Goal: Transaction & Acquisition: Purchase product/service

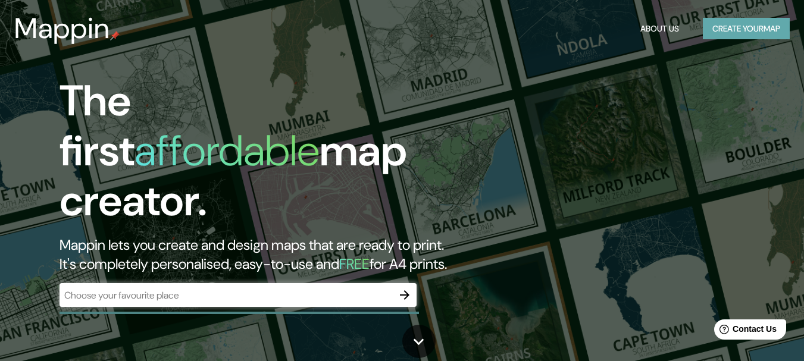
click at [756, 33] on button "Create your map" at bounding box center [746, 29] width 87 height 22
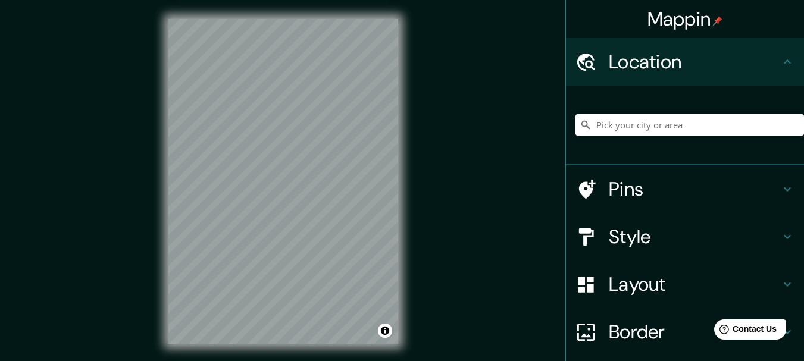
click at [615, 123] on input "Pick your city or area" at bounding box center [690, 124] width 229 height 21
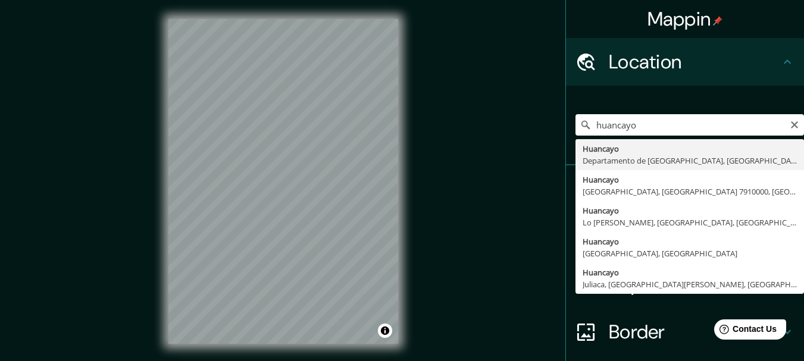
type input "Huancayo, [GEOGRAPHIC_DATA], [GEOGRAPHIC_DATA]"
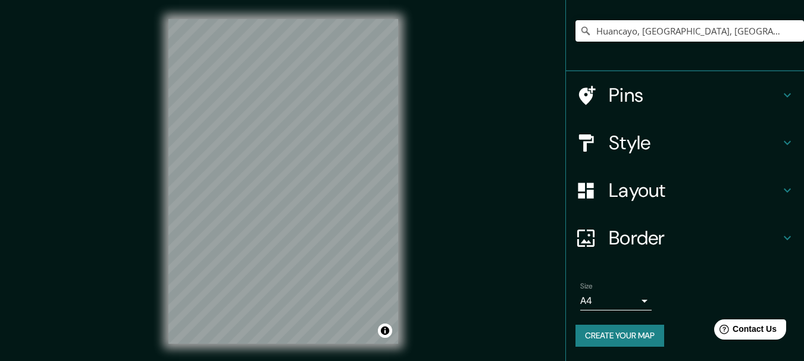
click at [708, 227] on h4 "Border" at bounding box center [694, 238] width 171 height 24
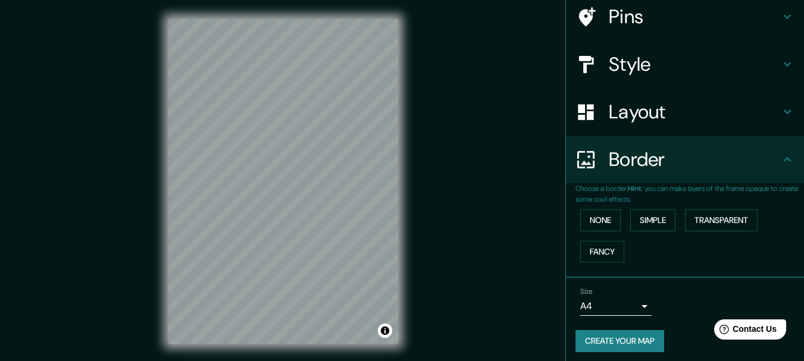
scroll to position [75, 0]
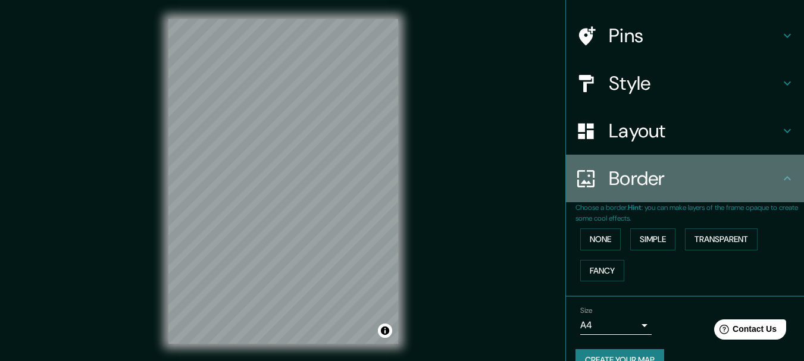
click at [699, 170] on h4 "Border" at bounding box center [694, 179] width 171 height 24
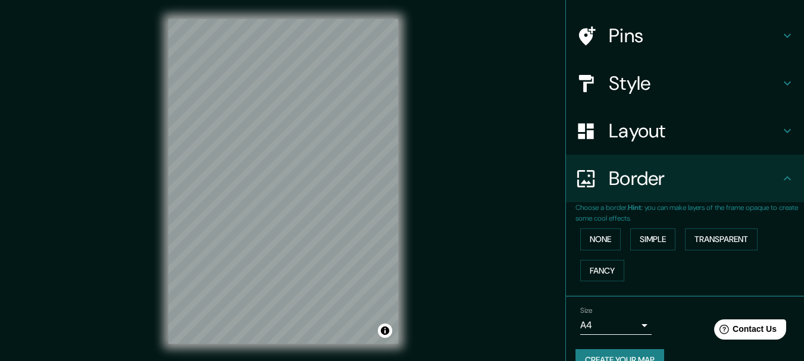
click at [718, 125] on h4 "Layout" at bounding box center [694, 131] width 171 height 24
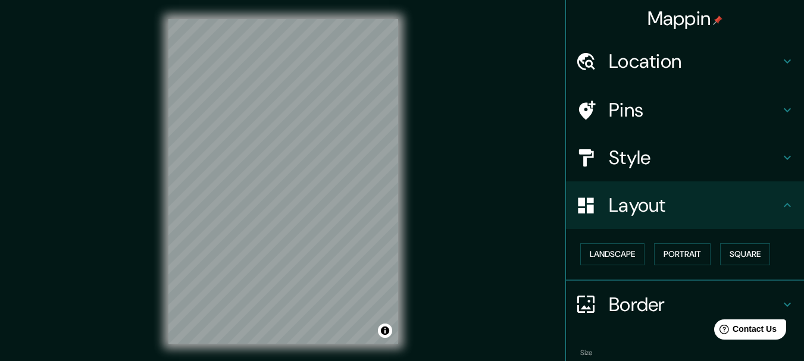
scroll to position [0, 0]
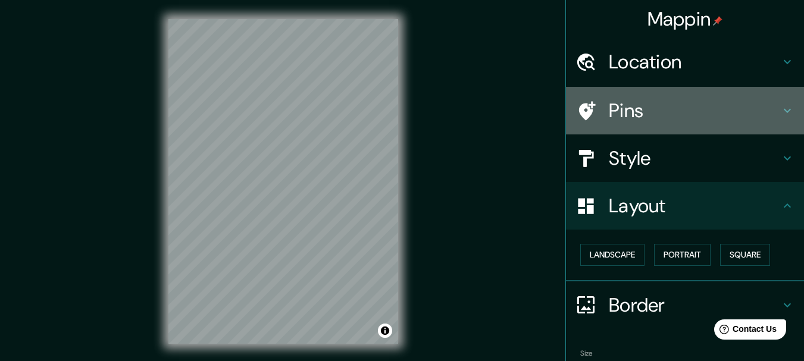
click at [688, 118] on h4 "Pins" at bounding box center [694, 111] width 171 height 24
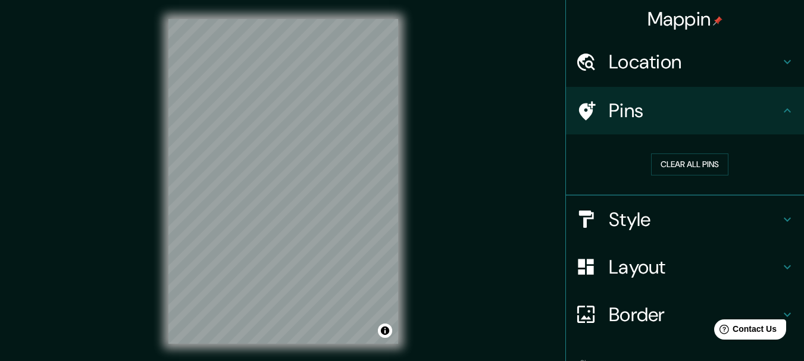
click at [691, 113] on h4 "Pins" at bounding box center [694, 111] width 171 height 24
click at [716, 61] on h4 "Location" at bounding box center [694, 62] width 171 height 24
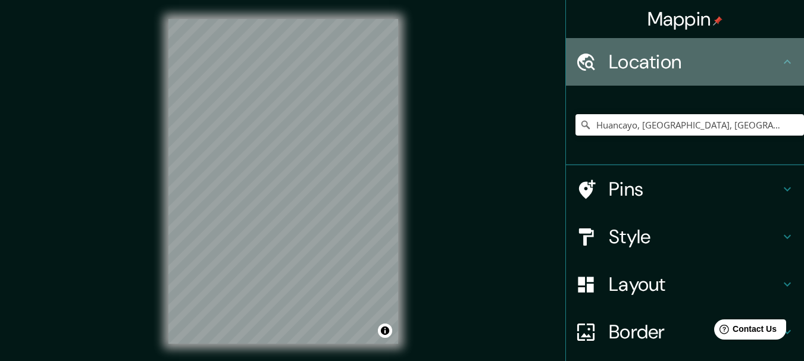
click at [717, 61] on h4 "Location" at bounding box center [694, 62] width 171 height 24
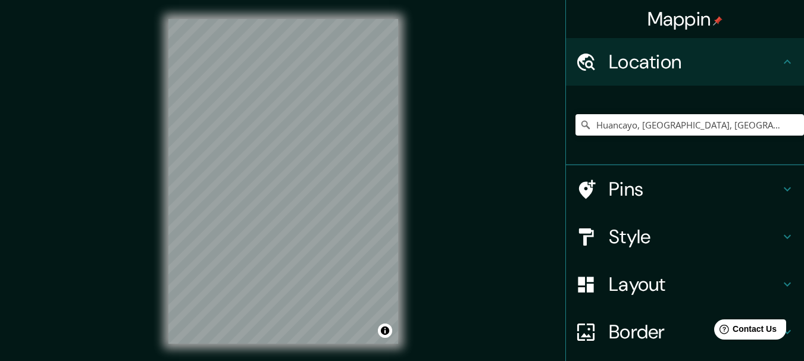
click at [680, 233] on h4 "Style" at bounding box center [694, 237] width 171 height 24
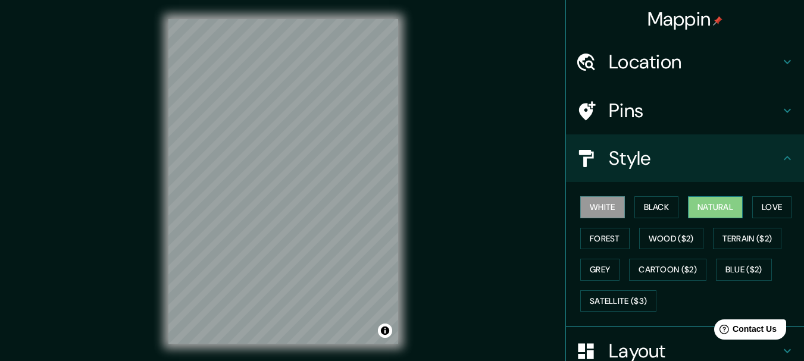
click at [697, 201] on button "Natural" at bounding box center [715, 207] width 55 height 22
click at [733, 240] on button "Terrain ($2)" at bounding box center [747, 239] width 69 height 22
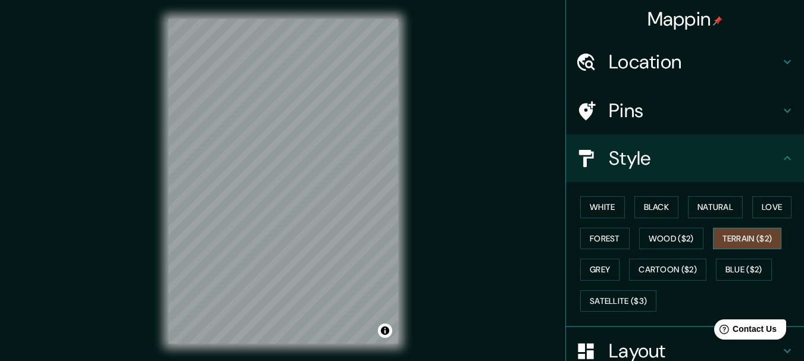
click at [732, 236] on button "Terrain ($2)" at bounding box center [747, 239] width 69 height 22
click at [595, 262] on button "Grey" at bounding box center [599, 270] width 39 height 22
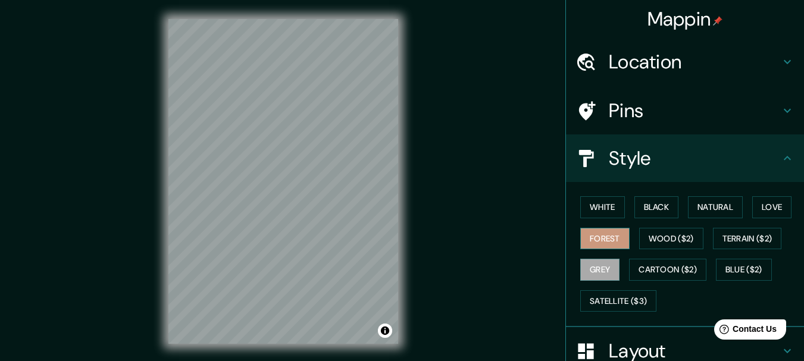
click at [610, 240] on button "Forest" at bounding box center [604, 239] width 49 height 22
click at [599, 207] on button "White" at bounding box center [602, 207] width 45 height 22
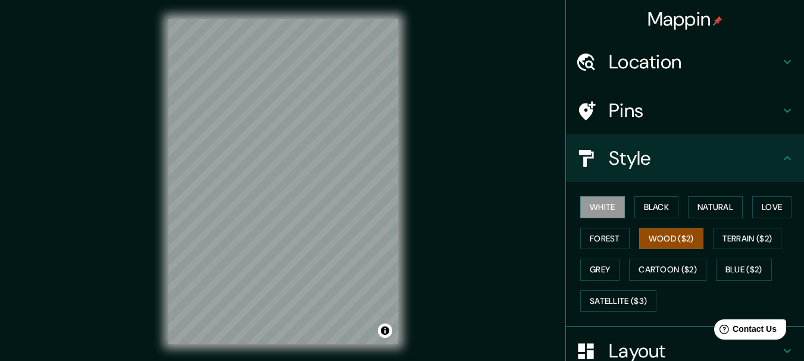
click at [646, 229] on button "Wood ($2)" at bounding box center [671, 239] width 64 height 22
click at [635, 205] on button "Black" at bounding box center [657, 207] width 45 height 22
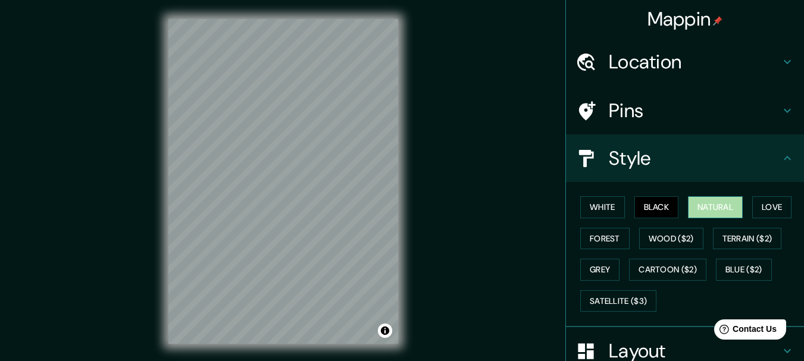
click at [695, 209] on button "Natural" at bounding box center [715, 207] width 55 height 22
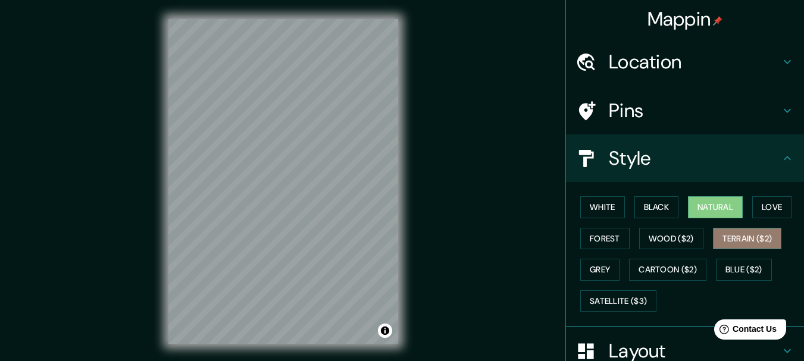
click at [732, 230] on button "Terrain ($2)" at bounding box center [747, 239] width 69 height 22
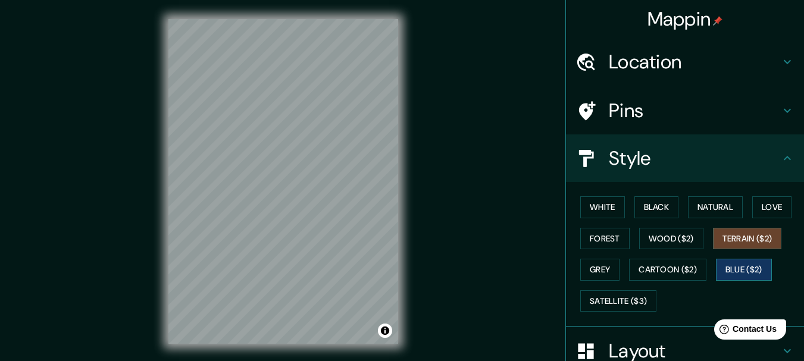
click at [732, 267] on button "Blue ($2)" at bounding box center [744, 270] width 56 height 22
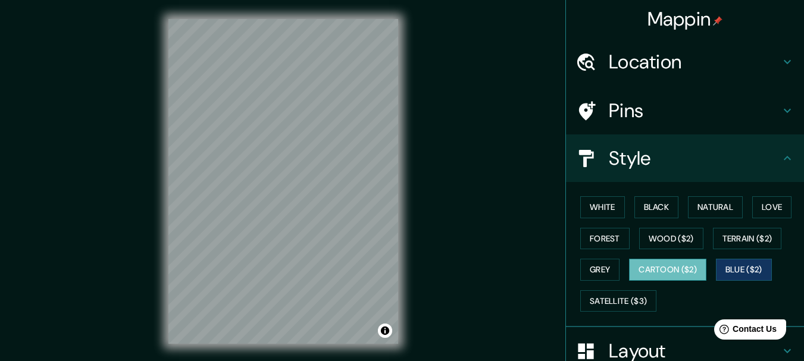
click at [661, 271] on button "Cartoon ($2)" at bounding box center [667, 270] width 77 height 22
click at [661, 236] on button "Wood ($2)" at bounding box center [671, 239] width 64 height 22
click at [666, 270] on button "Cartoon ($2)" at bounding box center [667, 270] width 77 height 22
click at [770, 205] on button "Love" at bounding box center [771, 207] width 39 height 22
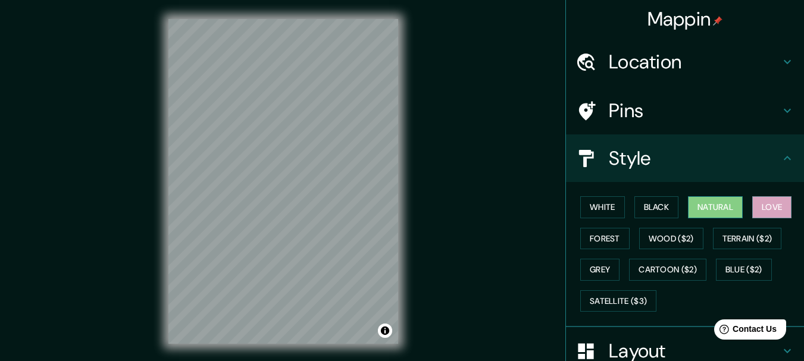
click at [704, 211] on button "Natural" at bounding box center [715, 207] width 55 height 22
click at [659, 206] on button "Black" at bounding box center [657, 207] width 45 height 22
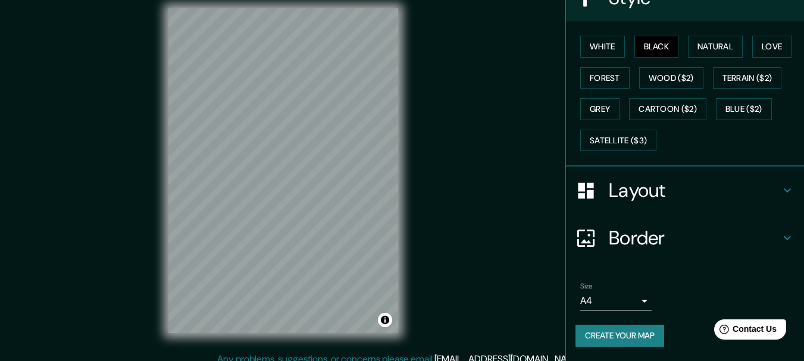
scroll to position [21, 0]
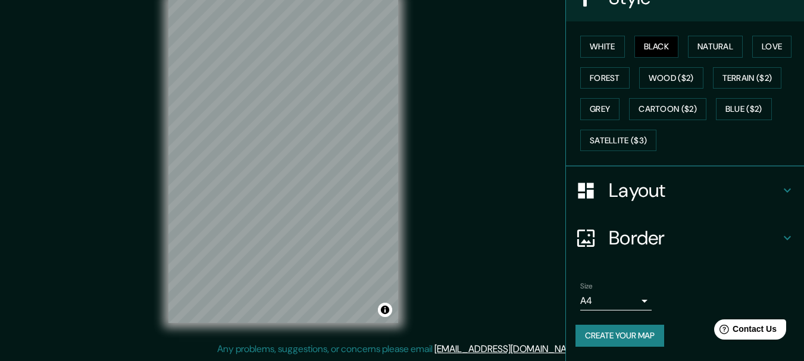
click at [680, 201] on h4 "Layout" at bounding box center [694, 191] width 171 height 24
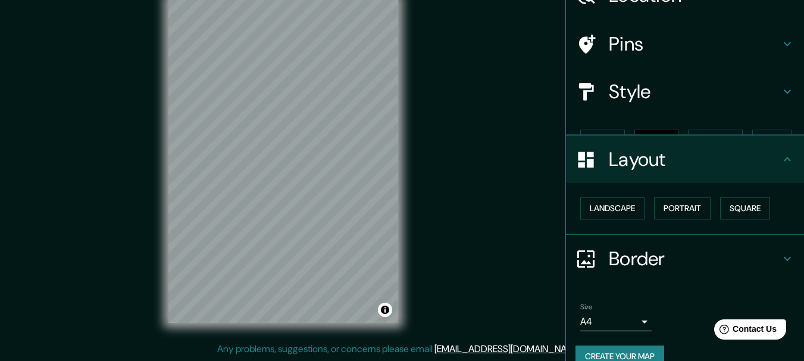
scroll to position [67, 0]
